Goal: Check status: Check status

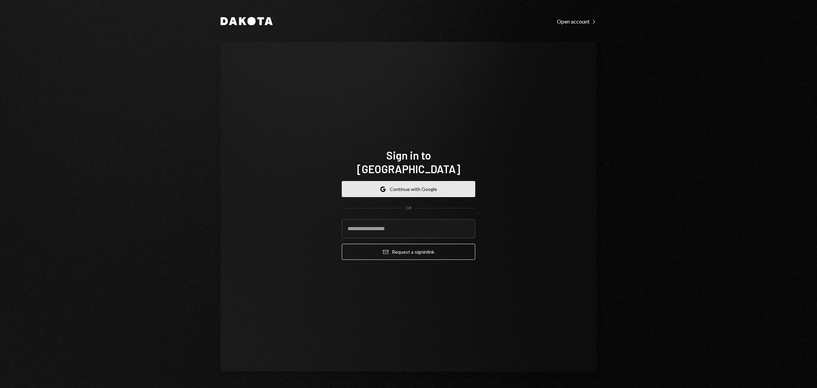
click at [423, 181] on button "Google Continue with Google" at bounding box center [408, 189] width 133 height 16
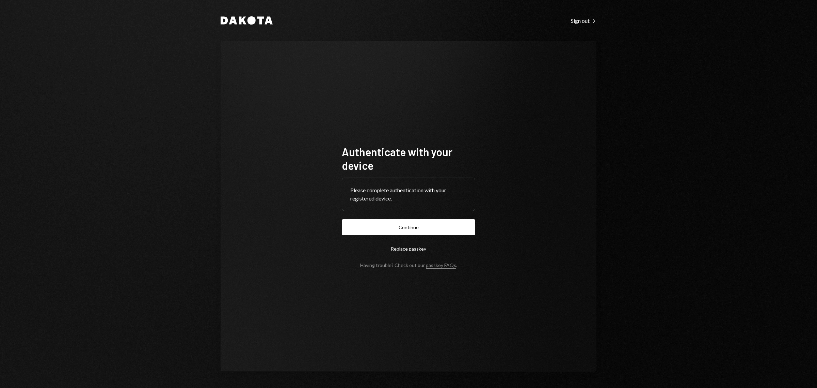
click at [406, 223] on button "Continue" at bounding box center [408, 227] width 133 height 16
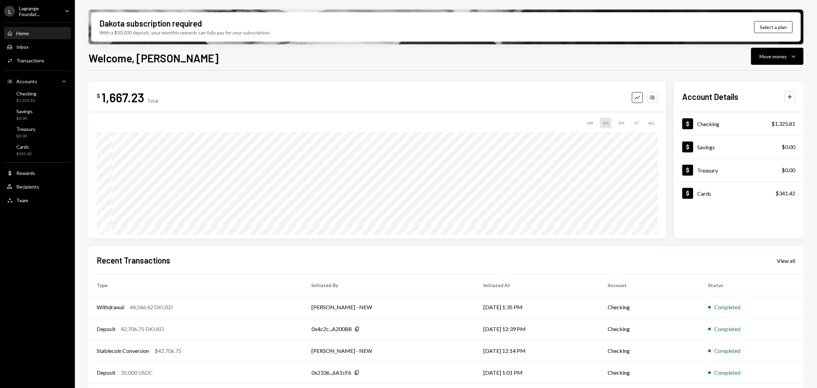
click at [40, 14] on div "Lagrange Foundat..." at bounding box center [39, 11] width 40 height 12
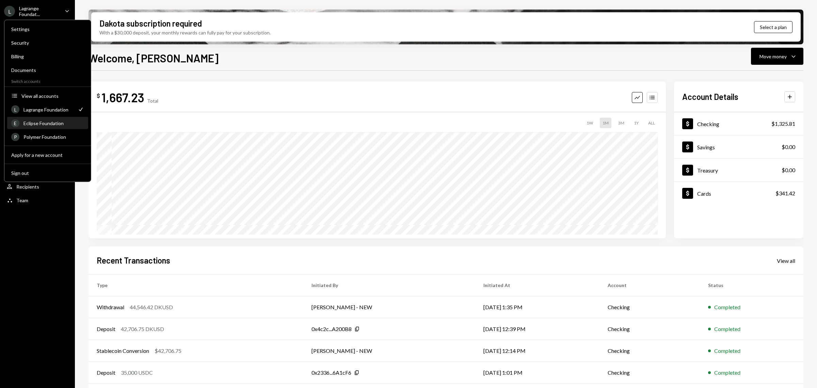
click at [41, 120] on div "Eclipse Foundation" at bounding box center [53, 123] width 61 height 6
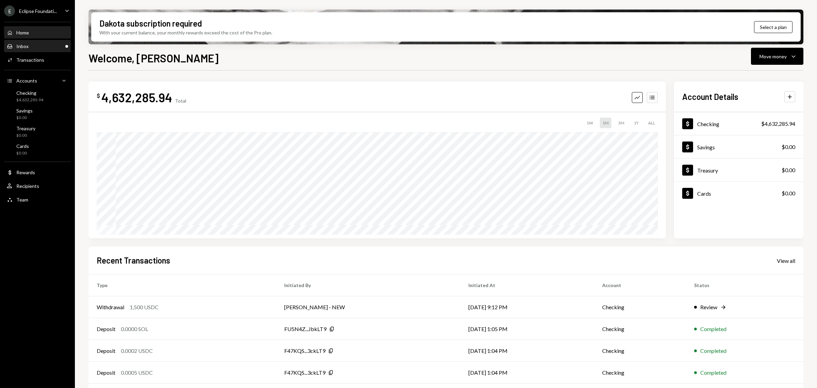
click at [34, 45] on div "Inbox Inbox" at bounding box center [37, 46] width 61 height 6
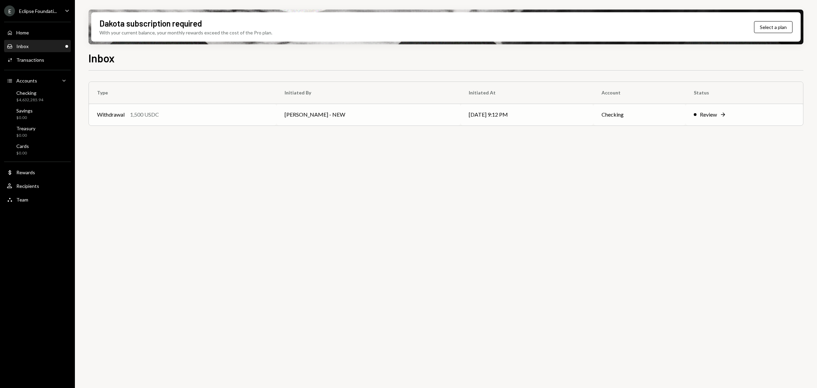
click at [140, 120] on td "Withdrawal 1,500 USDC" at bounding box center [183, 115] width 188 height 22
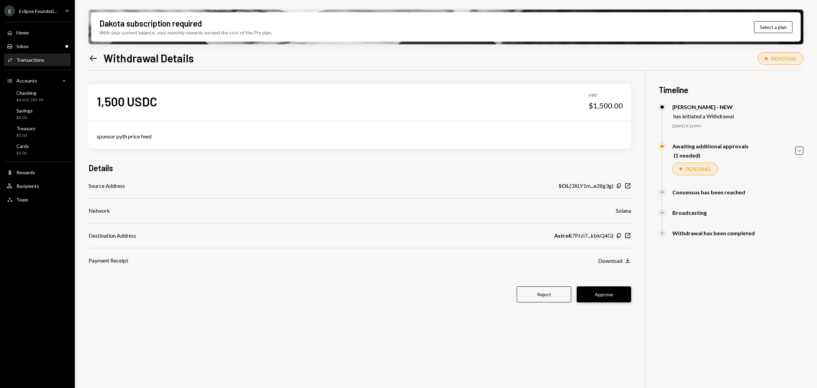
click at [615, 297] on button "Approve" at bounding box center [604, 294] width 54 height 16
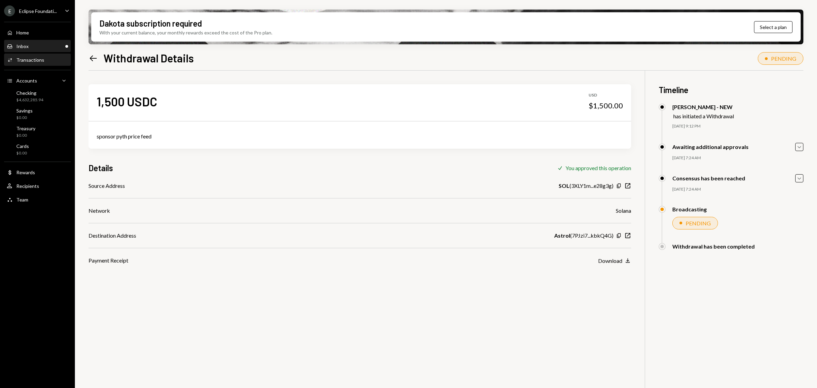
click at [43, 42] on div "Inbox Inbox" at bounding box center [37, 47] width 61 height 12
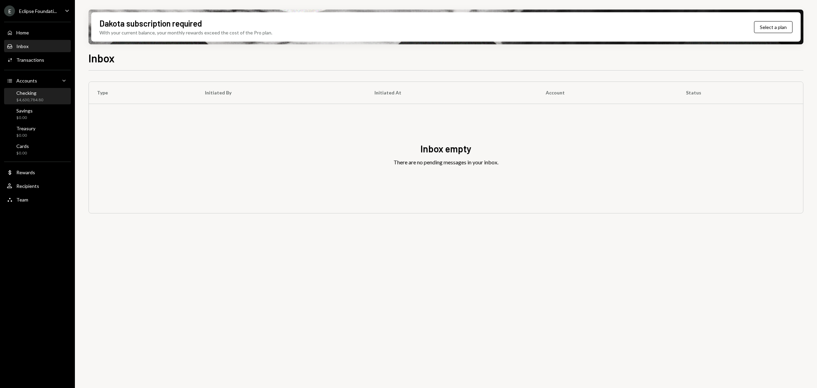
click at [25, 98] on div "$4,630,784.80" at bounding box center [29, 100] width 27 height 6
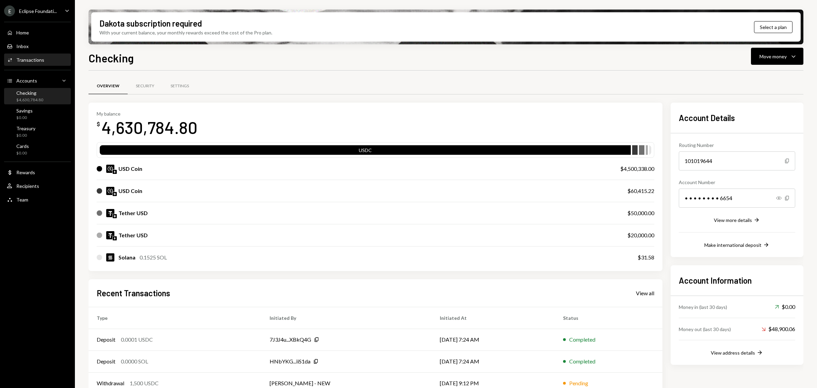
click at [33, 61] on div "Transactions" at bounding box center [30, 60] width 28 height 6
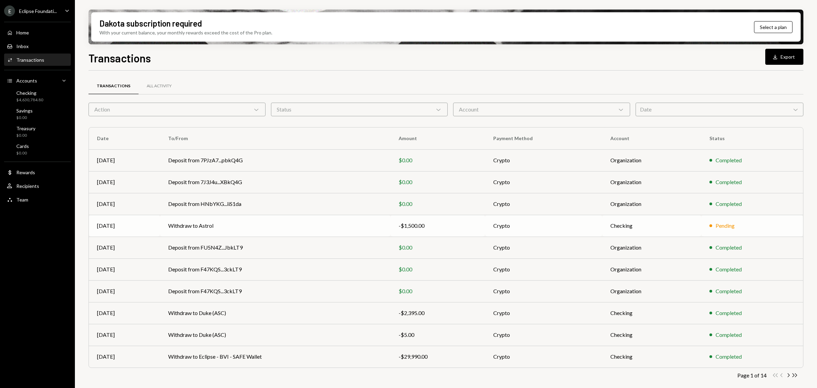
click at [192, 229] on td "Withdraw to Astrol" at bounding box center [275, 226] width 230 height 22
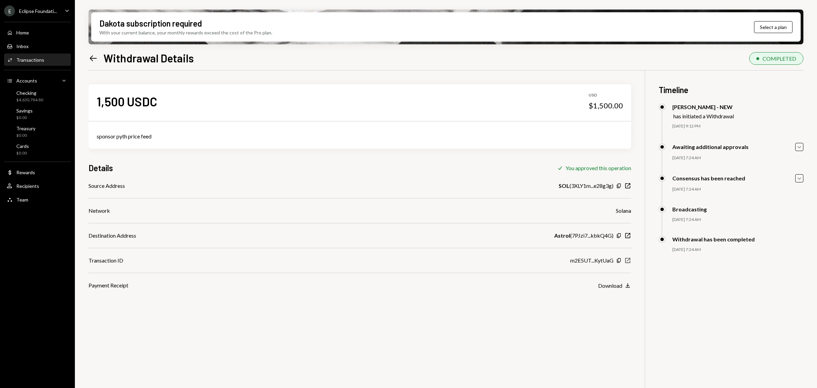
click at [629, 262] on icon "New Window" at bounding box center [628, 260] width 7 height 7
